Goal: Navigation & Orientation: Find specific page/section

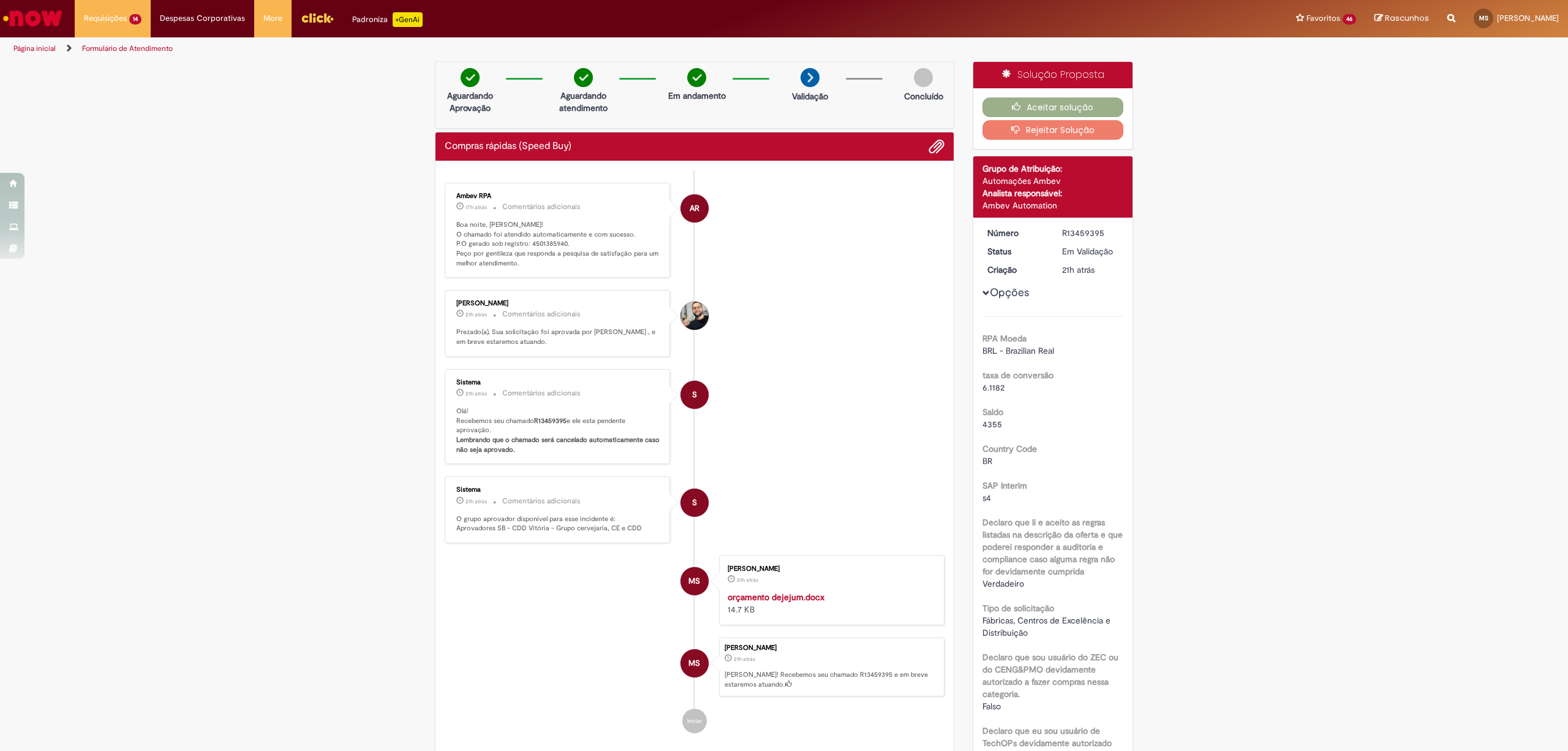
click at [784, 253] on li "AR Ambev RPA 17h atrás 17 horas atrás Comentários adicionais Boa noite, Maxuel!…" at bounding box center [694, 230] width 500 height 95
click at [42, 180] on div "Página inicial" at bounding box center [64, 184] width 127 height 22
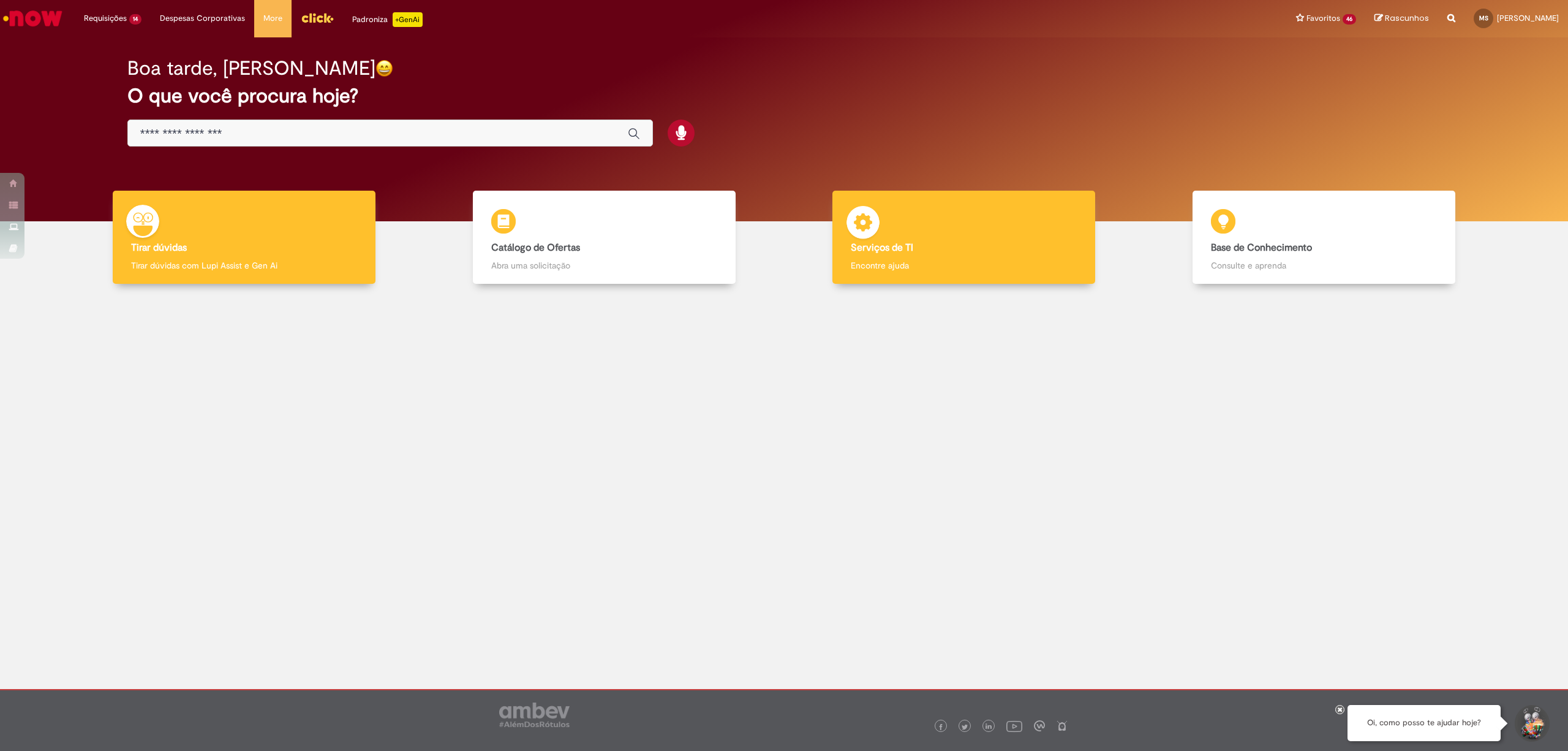
click at [929, 234] on div "Serviços de TI Serviços de TI Encontre ajuda" at bounding box center [964, 237] width 263 height 94
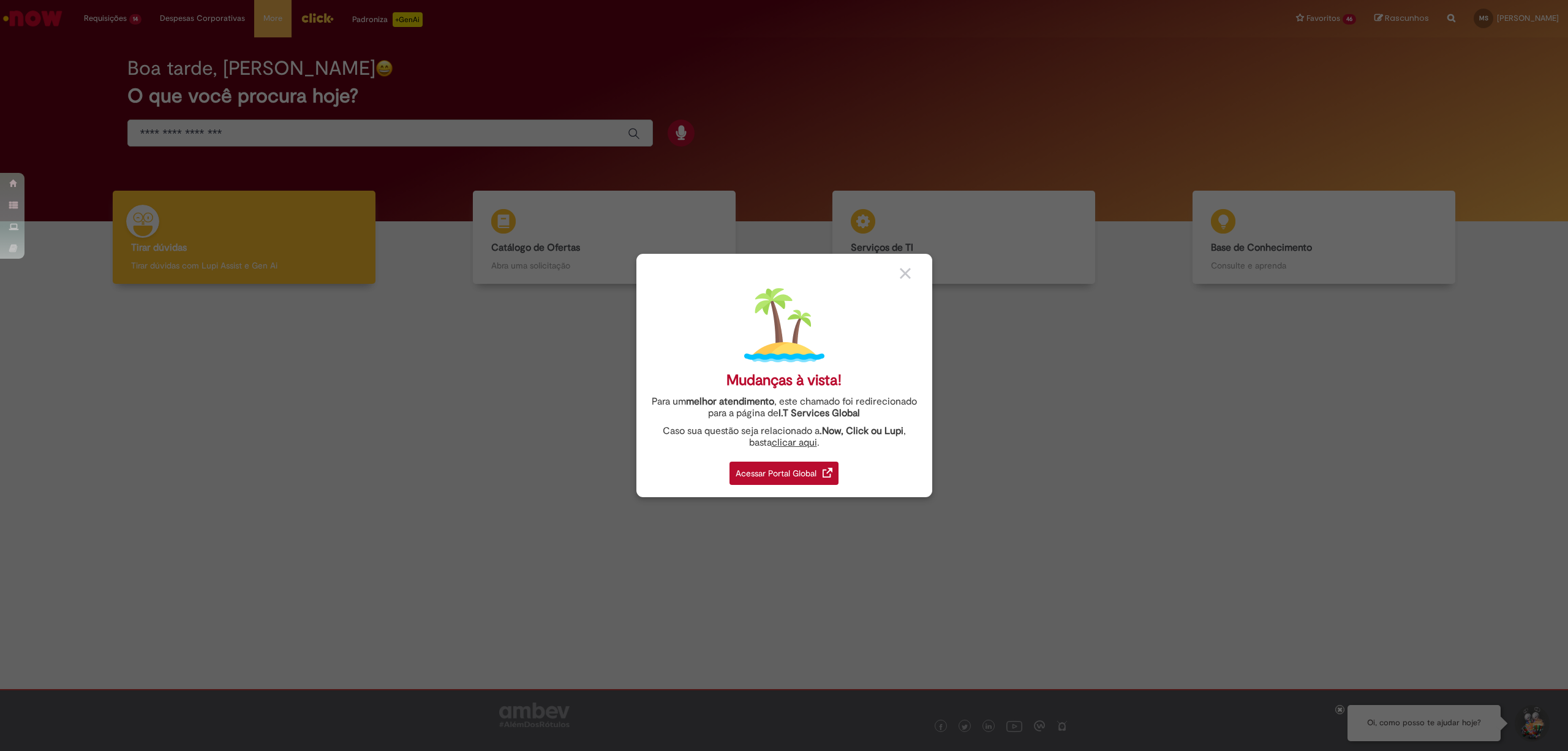
click at [783, 468] on div "Acessar Portal Global" at bounding box center [784, 474] width 109 height 24
